Goal: Task Accomplishment & Management: Use online tool/utility

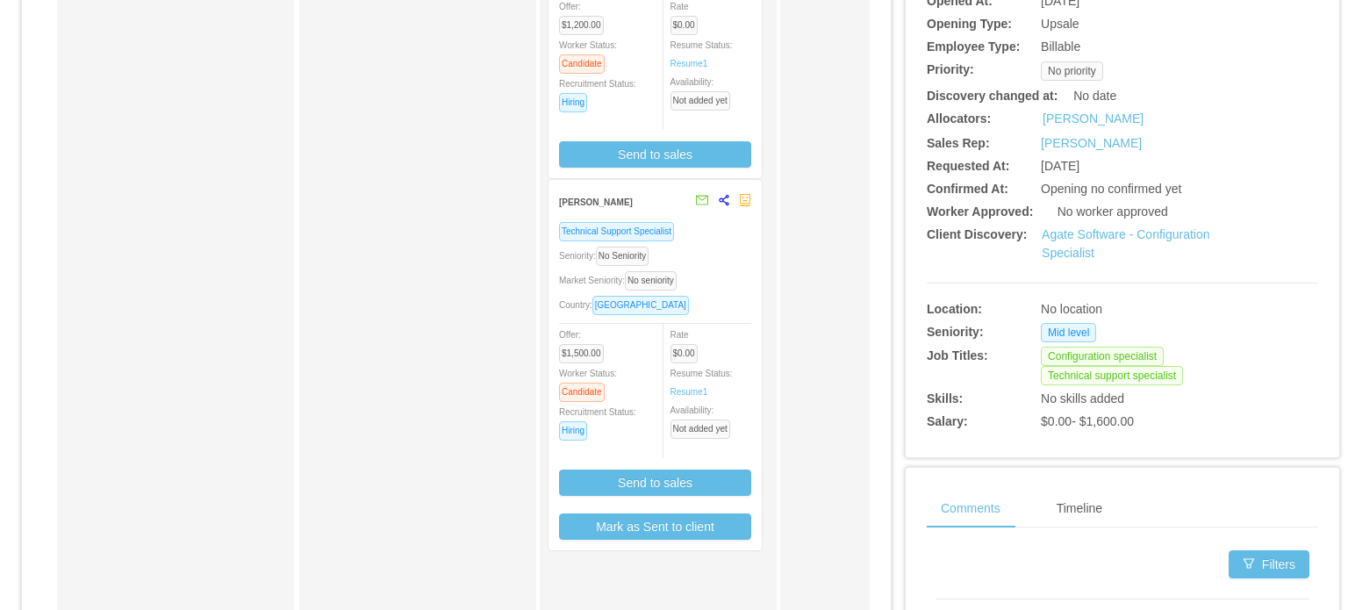
scroll to position [360, 0]
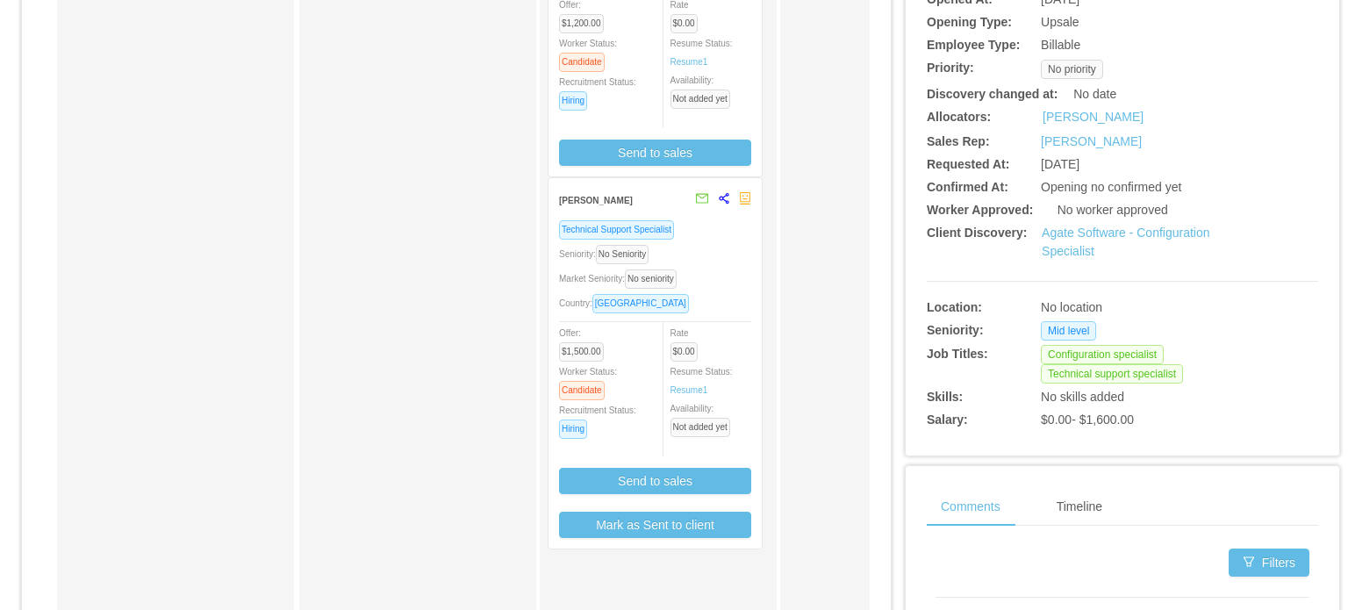
click at [728, 287] on div "Market Seniority: No seniority" at bounding box center [655, 279] width 192 height 20
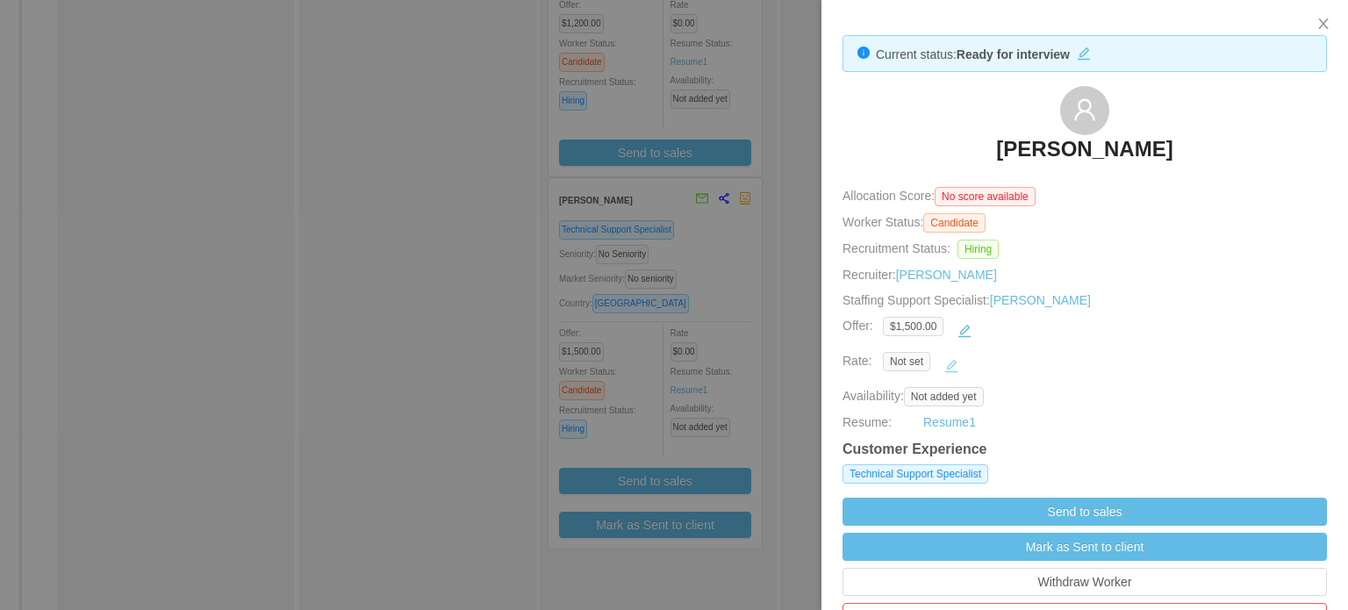
click at [947, 367] on button "button" at bounding box center [951, 366] width 28 height 28
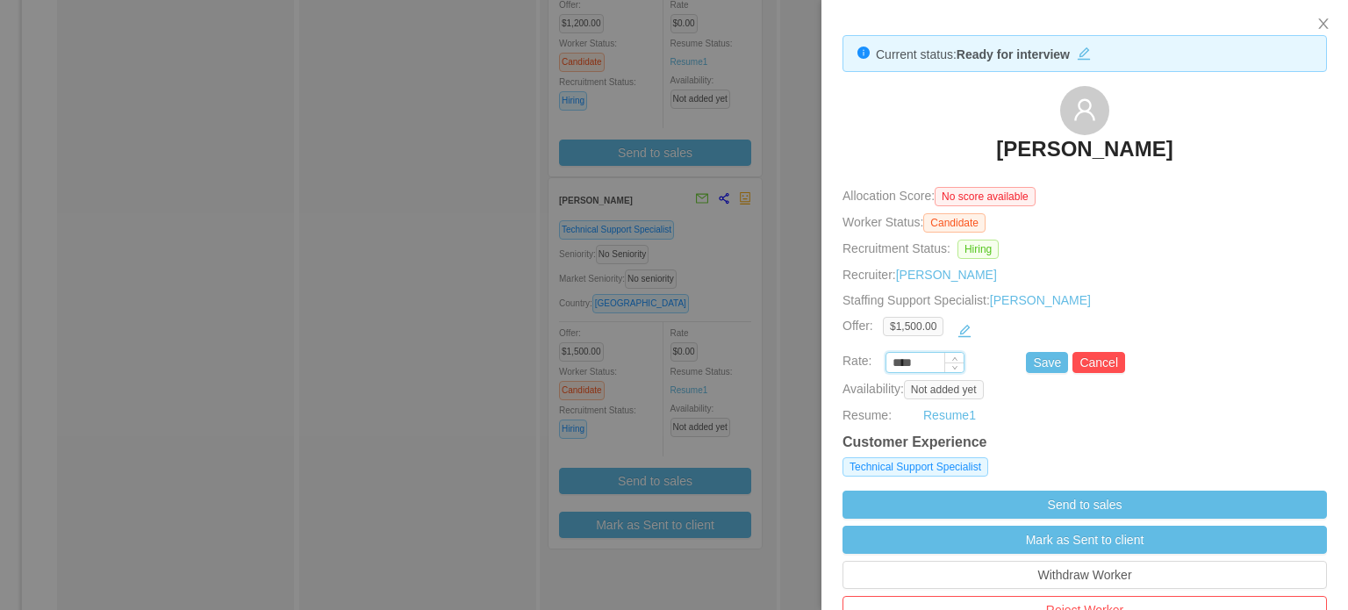
click at [911, 363] on input "****" at bounding box center [924, 363] width 77 height 19
type input "*******"
click at [1031, 369] on button "Save" at bounding box center [1047, 362] width 42 height 21
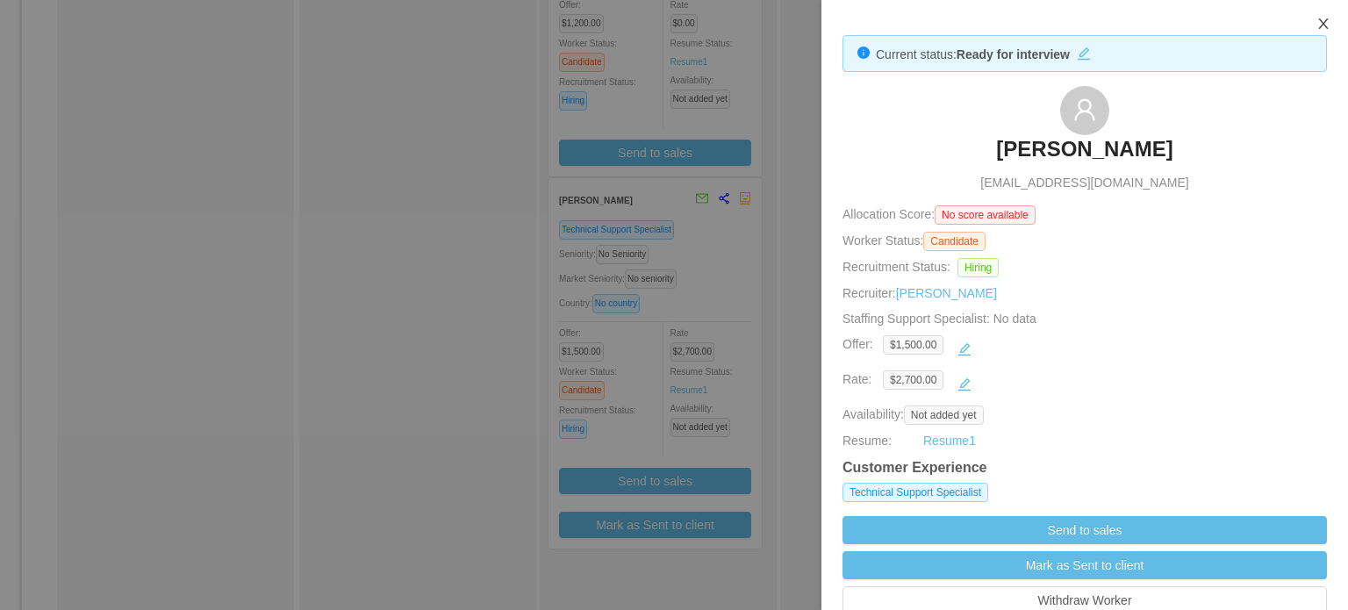
click at [1321, 25] on icon "icon: close" at bounding box center [1324, 24] width 14 height 14
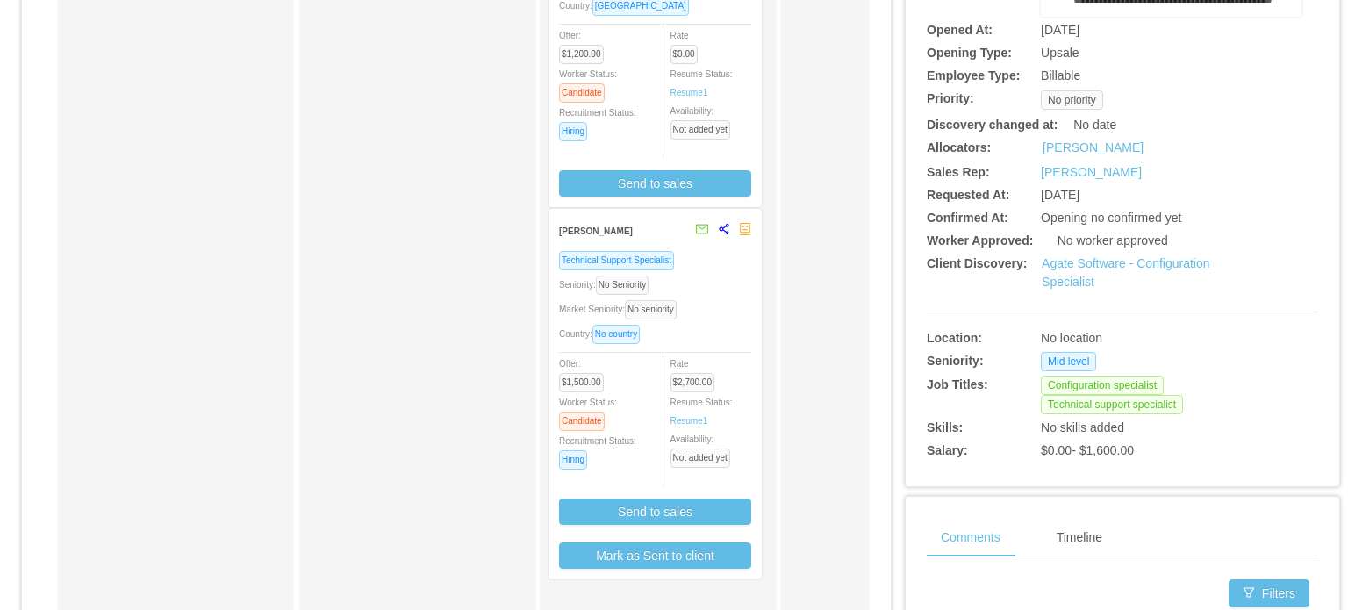
scroll to position [327, 0]
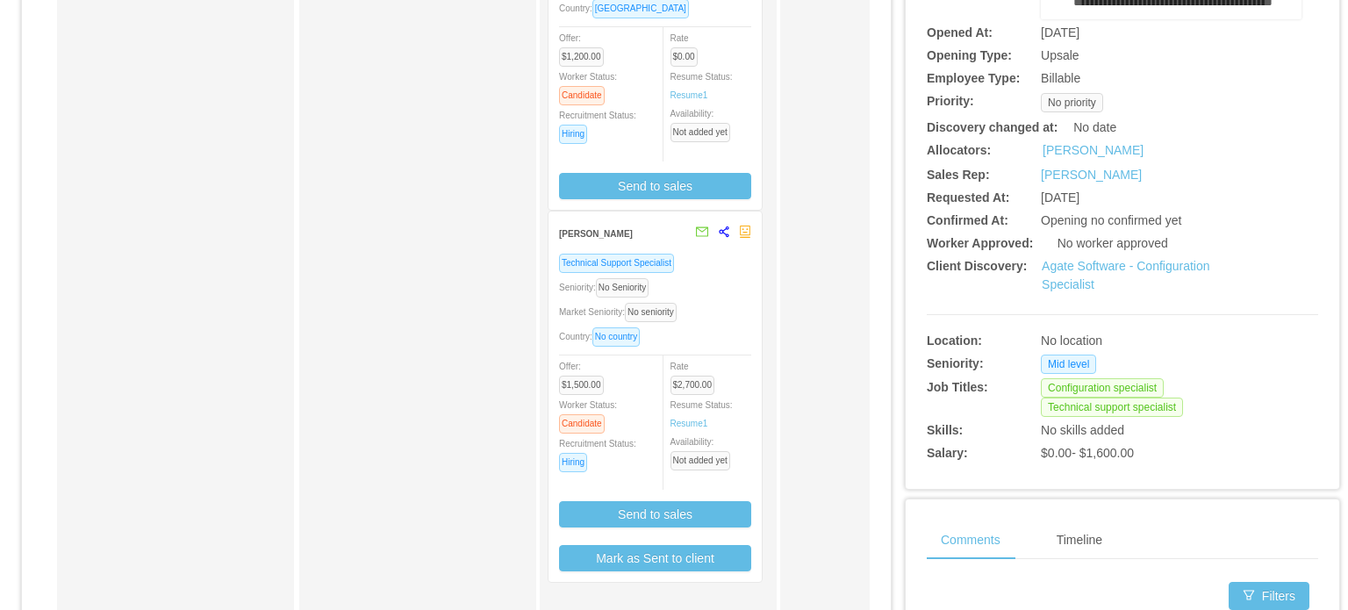
click at [736, 320] on div "Market Seniority: No seniority" at bounding box center [655, 312] width 192 height 20
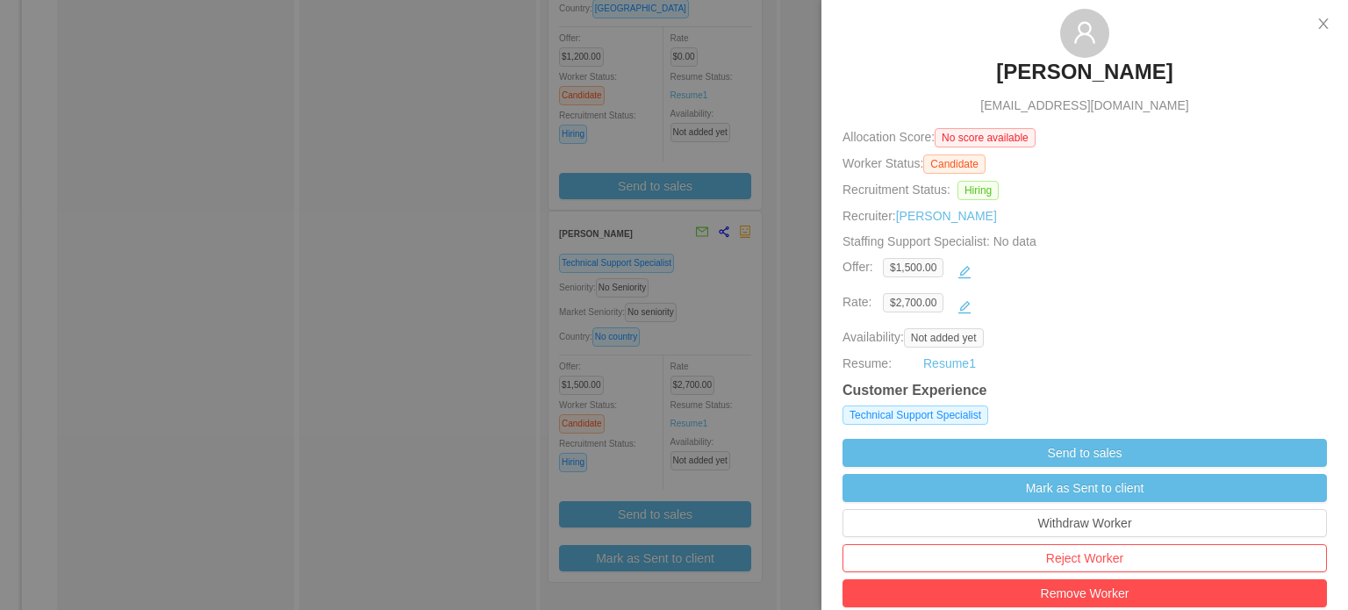
scroll to position [0, 0]
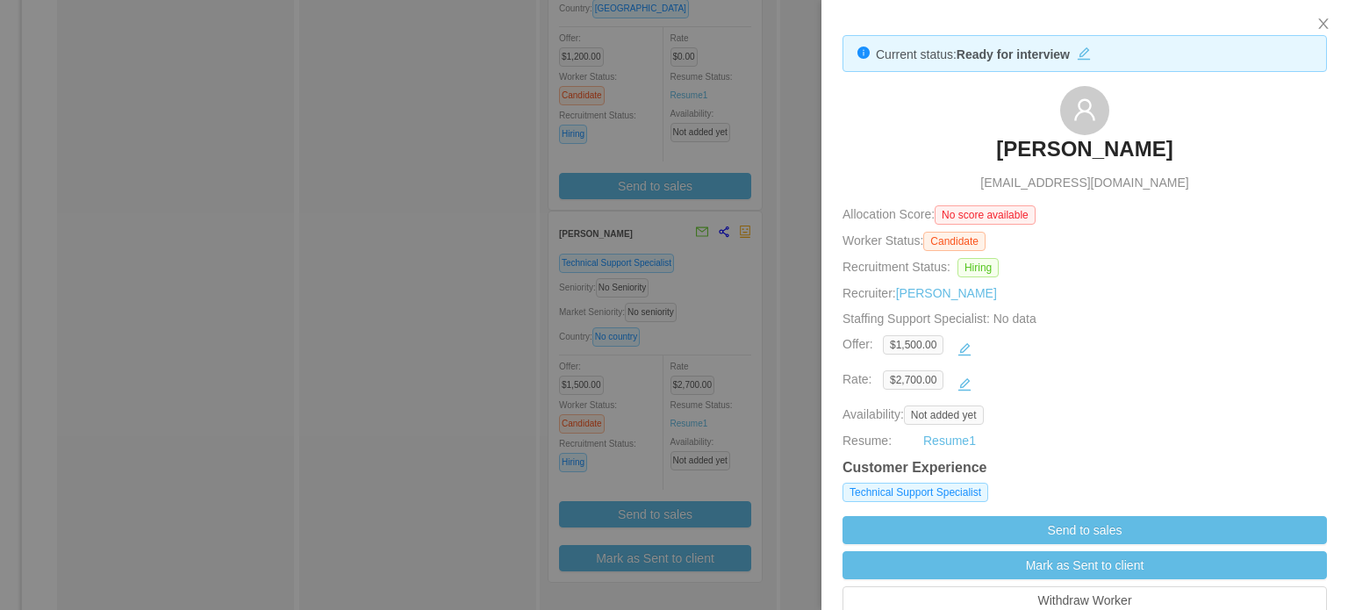
click at [736, 264] on div at bounding box center [674, 305] width 1348 height 610
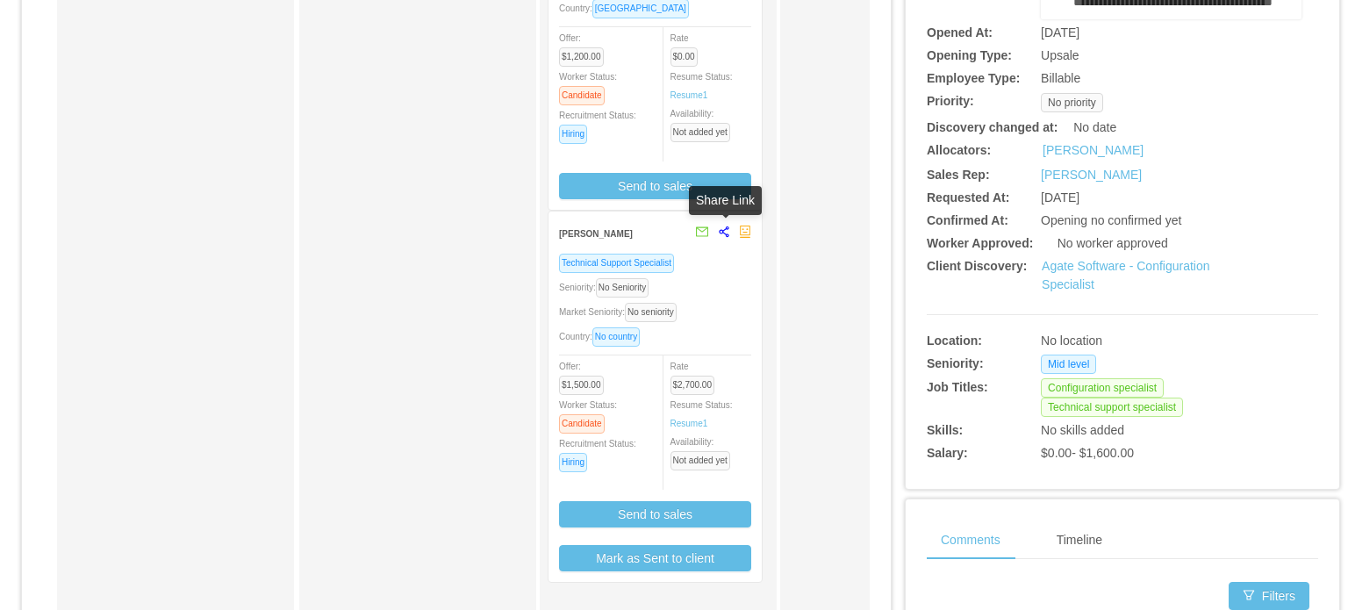
click at [724, 232] on icon "share-alt" at bounding box center [724, 232] width 12 height 12
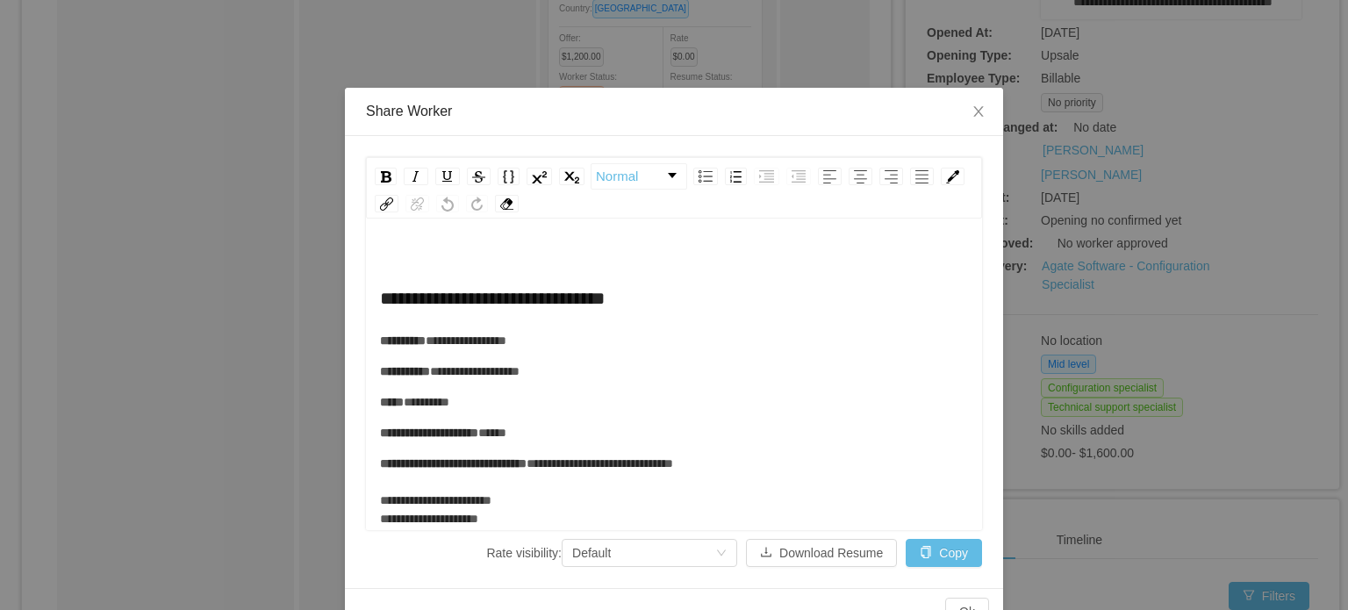
scroll to position [46, 0]
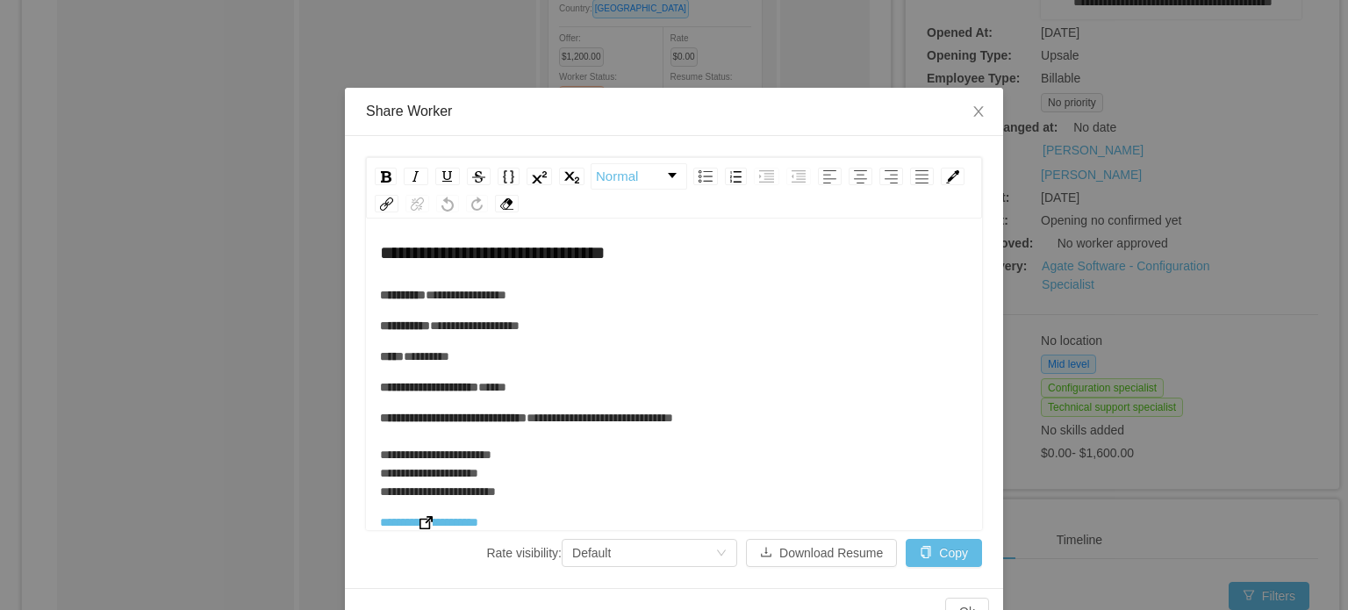
click at [432, 524] on img "rdw-editor" at bounding box center [426, 522] width 13 height 13
click at [972, 111] on icon "icon: close" at bounding box center [979, 111] width 14 height 14
